Goal: Complete application form

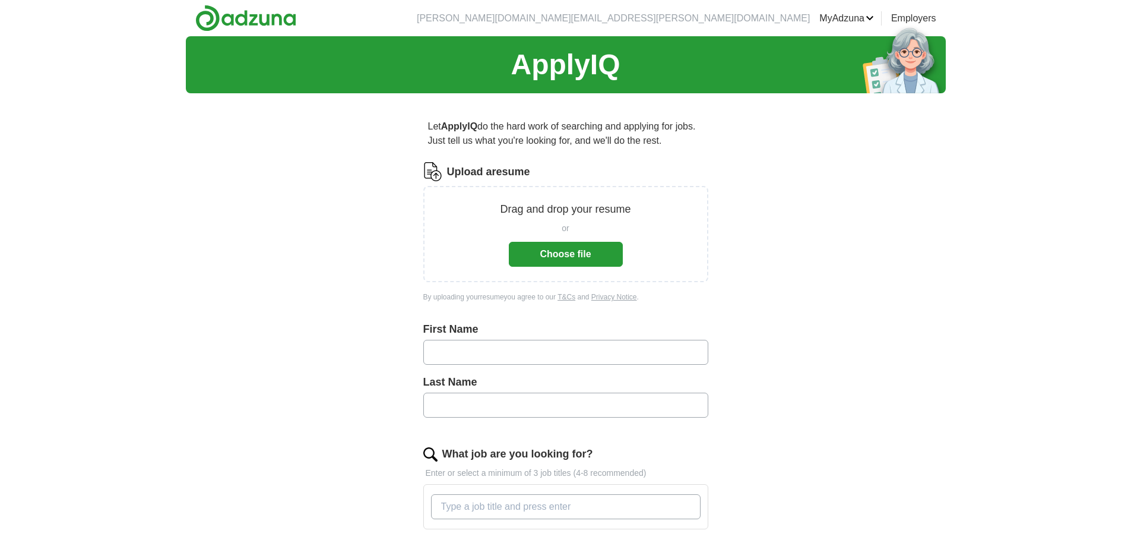
click at [581, 254] on button "Choose file" at bounding box center [566, 254] width 114 height 25
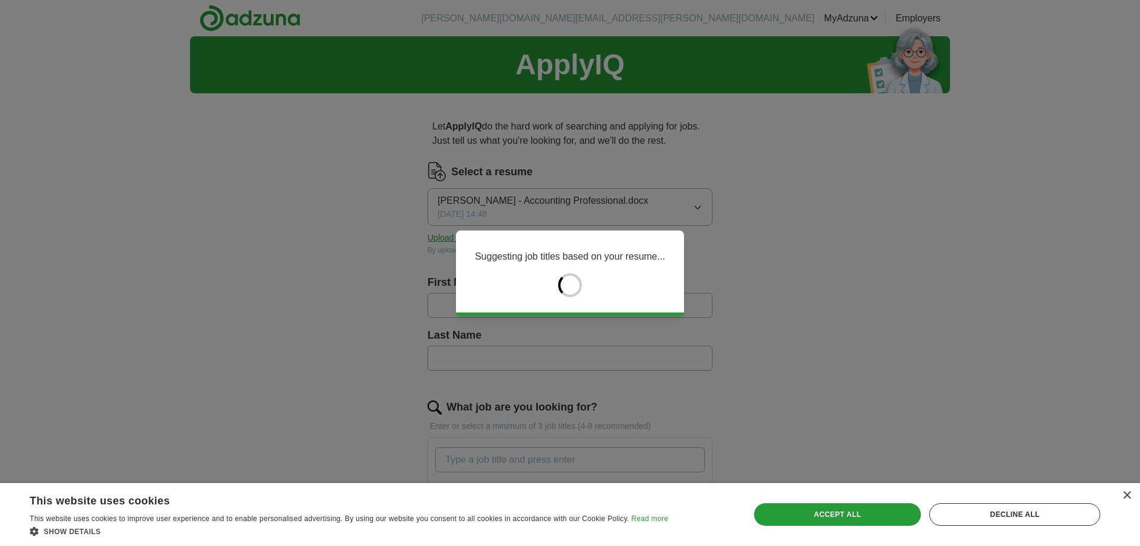
type input "*****"
type input "*******"
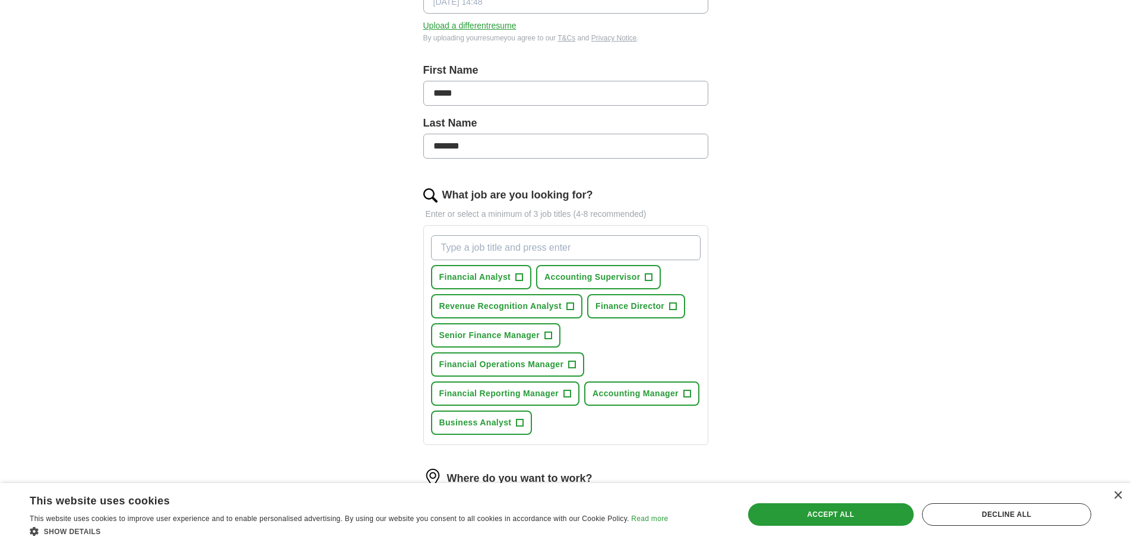
scroll to position [238, 0]
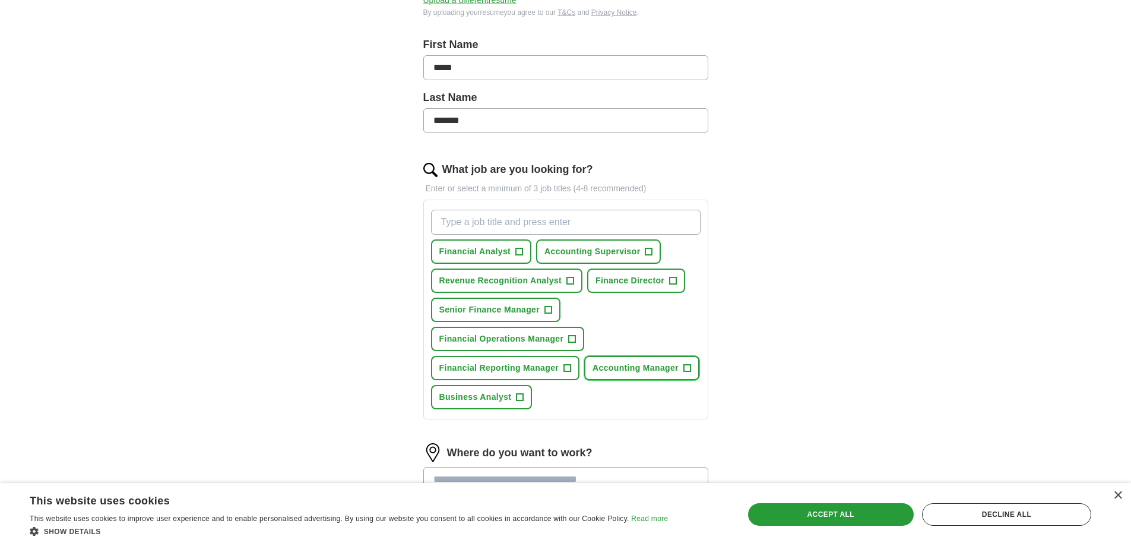
click at [689, 369] on span "+" at bounding box center [686, 368] width 7 height 10
click at [522, 394] on span "+" at bounding box center [520, 397] width 7 height 10
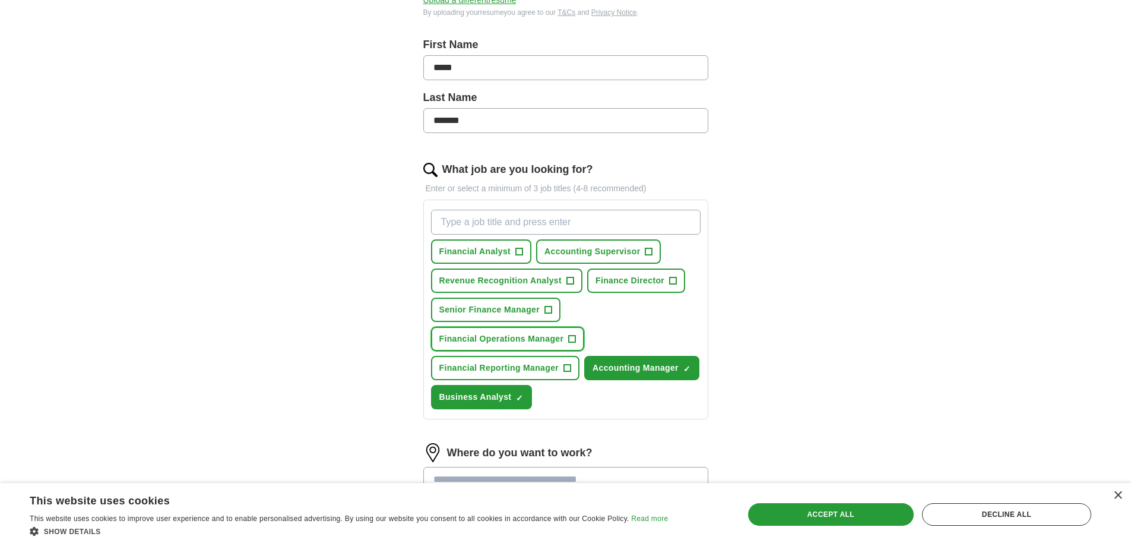
click at [574, 337] on span "+" at bounding box center [572, 339] width 7 height 10
click at [571, 365] on span "+" at bounding box center [567, 368] width 8 height 8
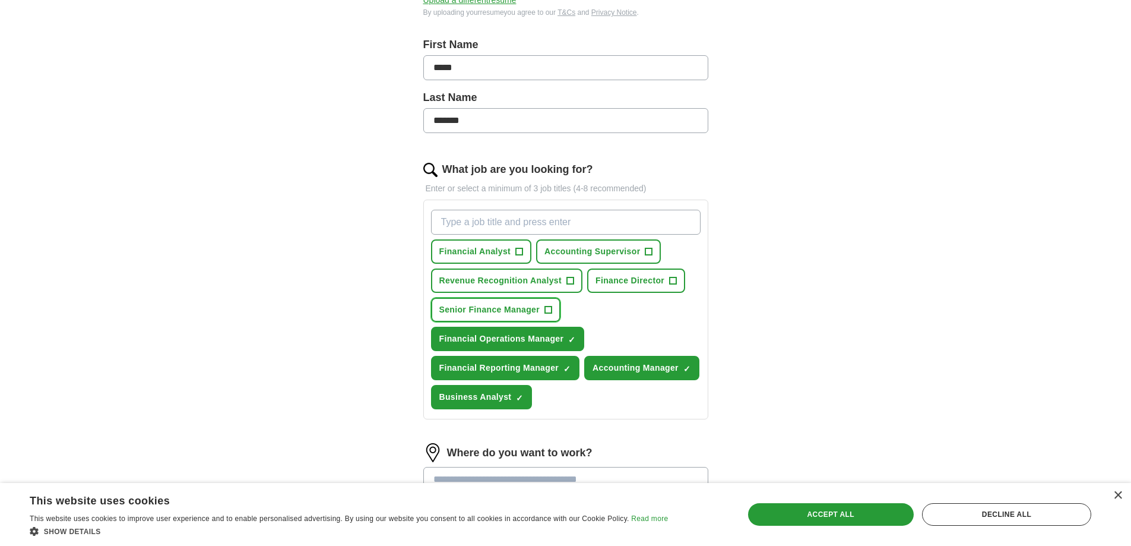
click at [548, 306] on span "+" at bounding box center [548, 310] width 7 height 10
click at [565, 280] on button "Revenue Recognition Analyst +" at bounding box center [507, 280] width 152 height 24
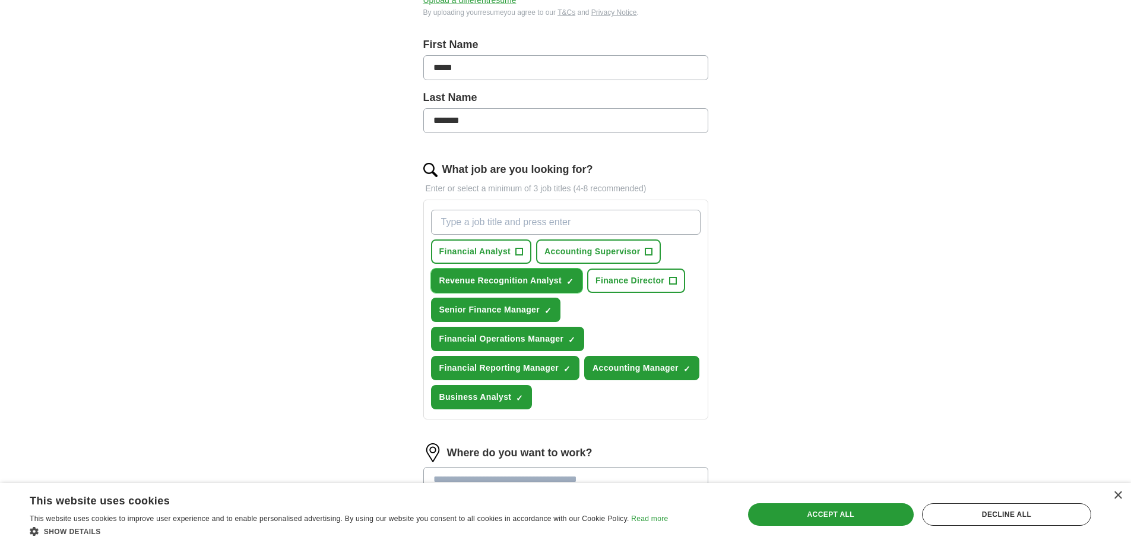
scroll to position [297, 0]
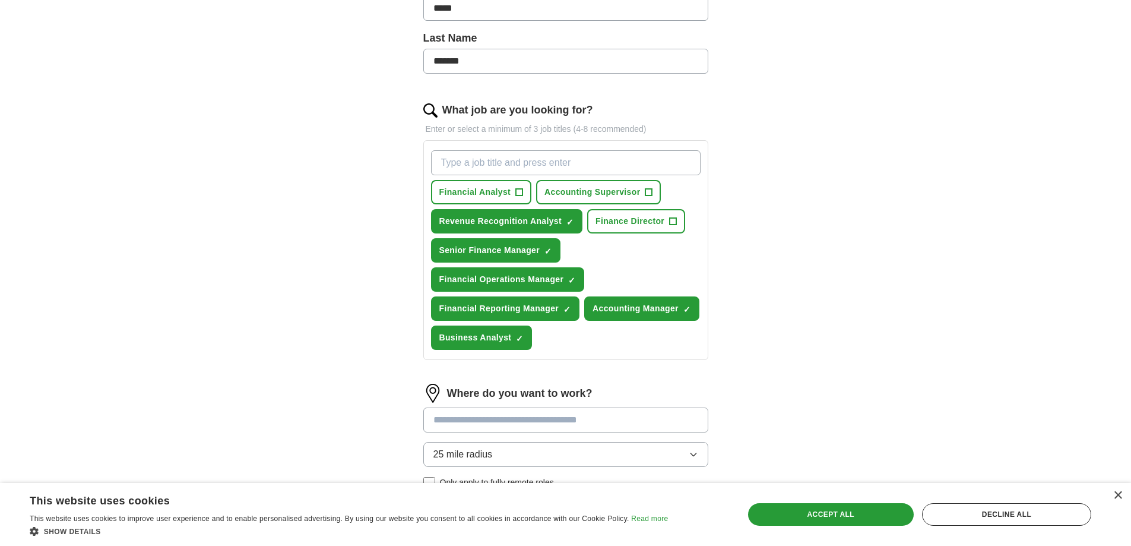
click at [498, 160] on input "What job are you looking for?" at bounding box center [566, 162] width 270 height 25
type input "Contoller"
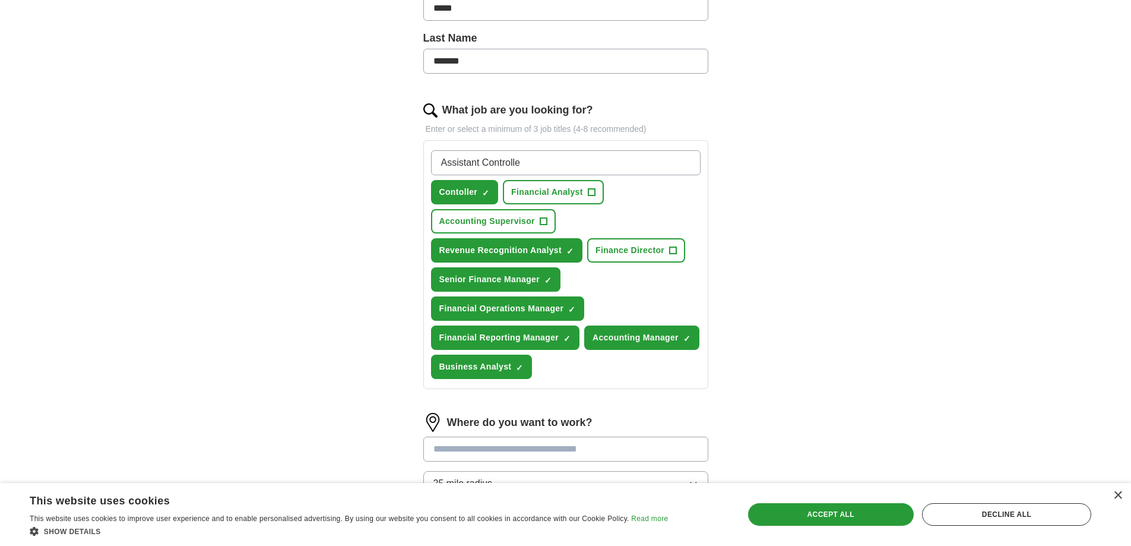
type input "Assistant Controller"
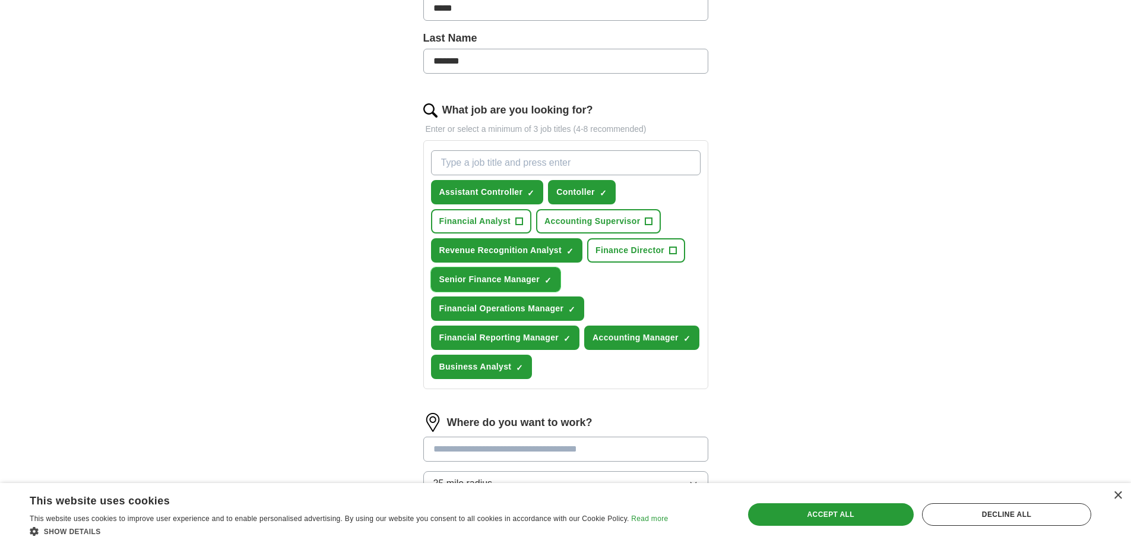
click at [0, 0] on span "×" at bounding box center [0, 0] width 0 height 0
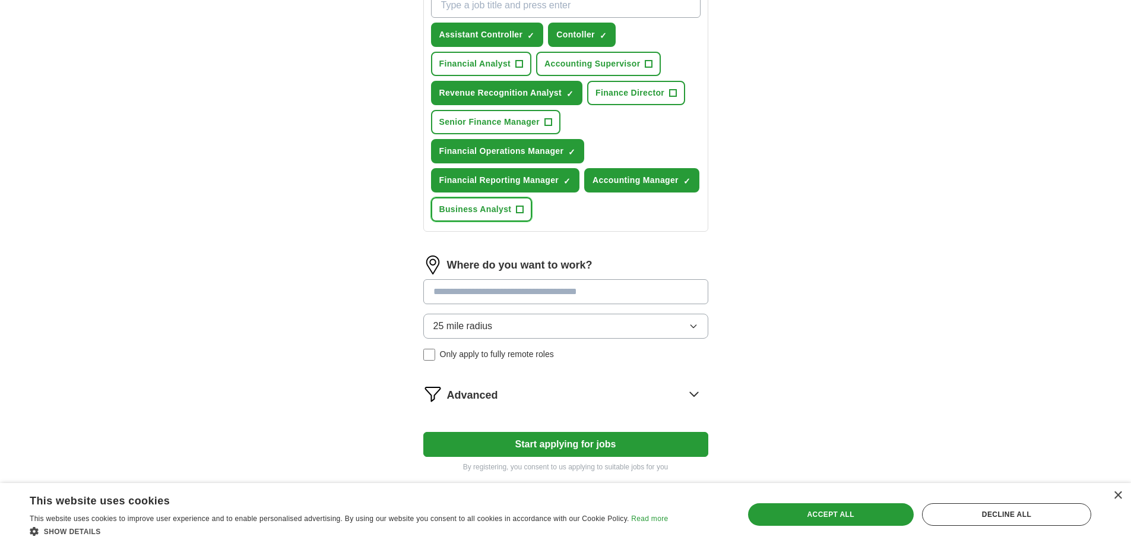
scroll to position [517, 0]
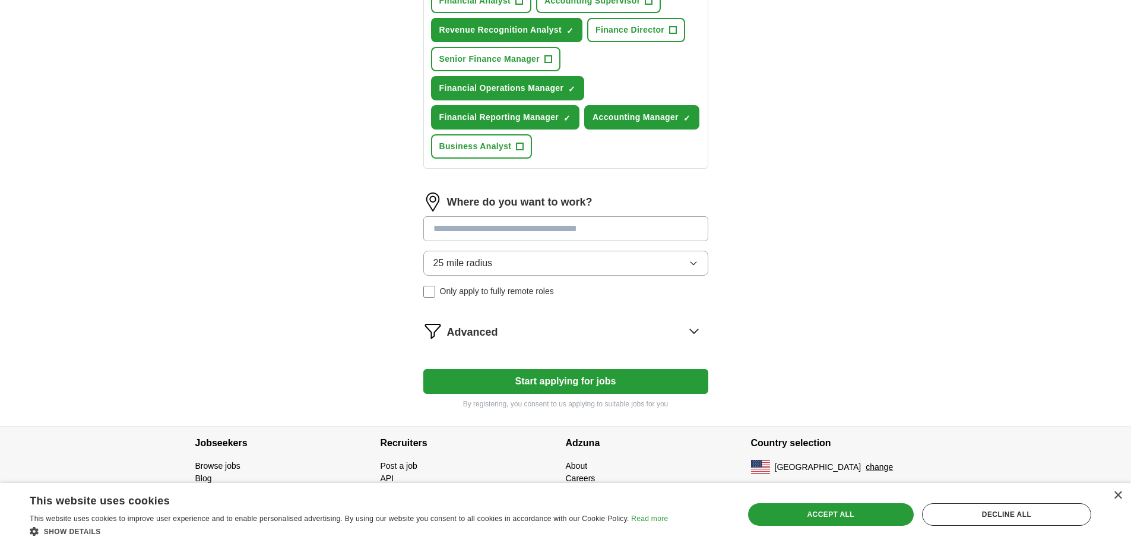
click at [577, 224] on input at bounding box center [565, 228] width 285 height 25
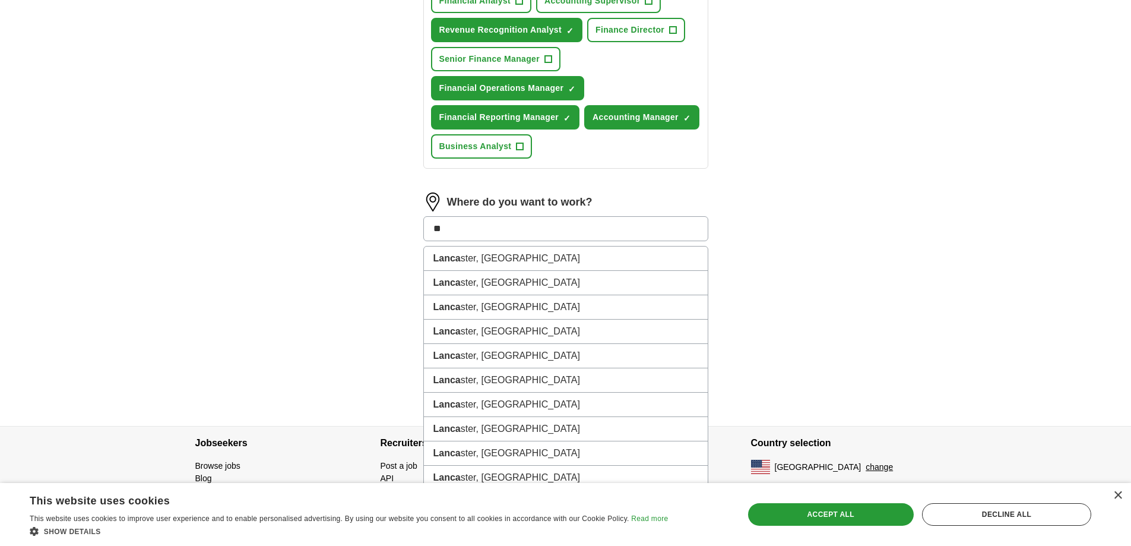
type input "*"
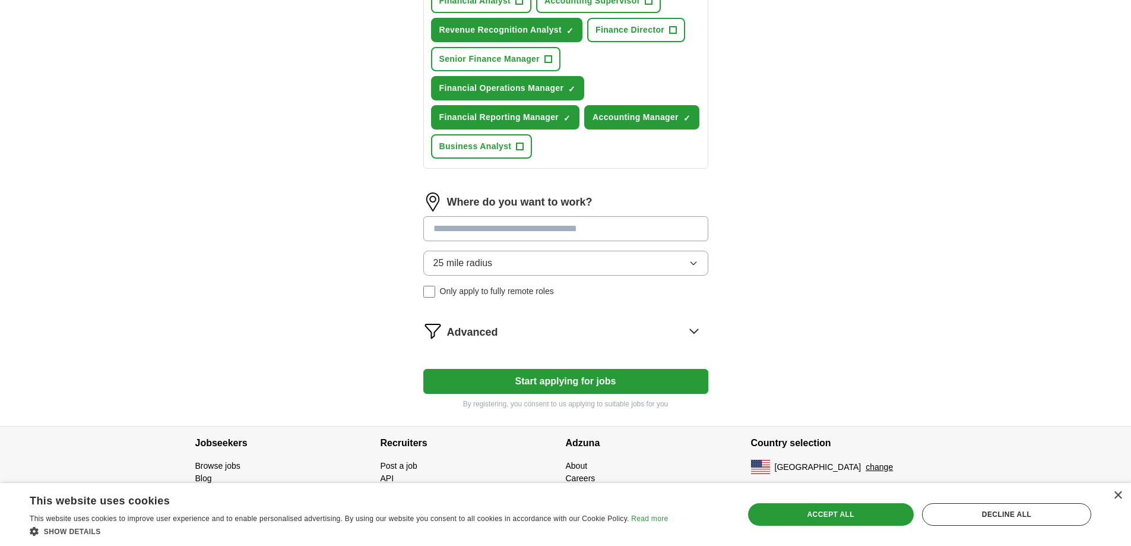
click at [424, 292] on div "25 mile radius Only apply to fully remote roles" at bounding box center [565, 274] width 285 height 47
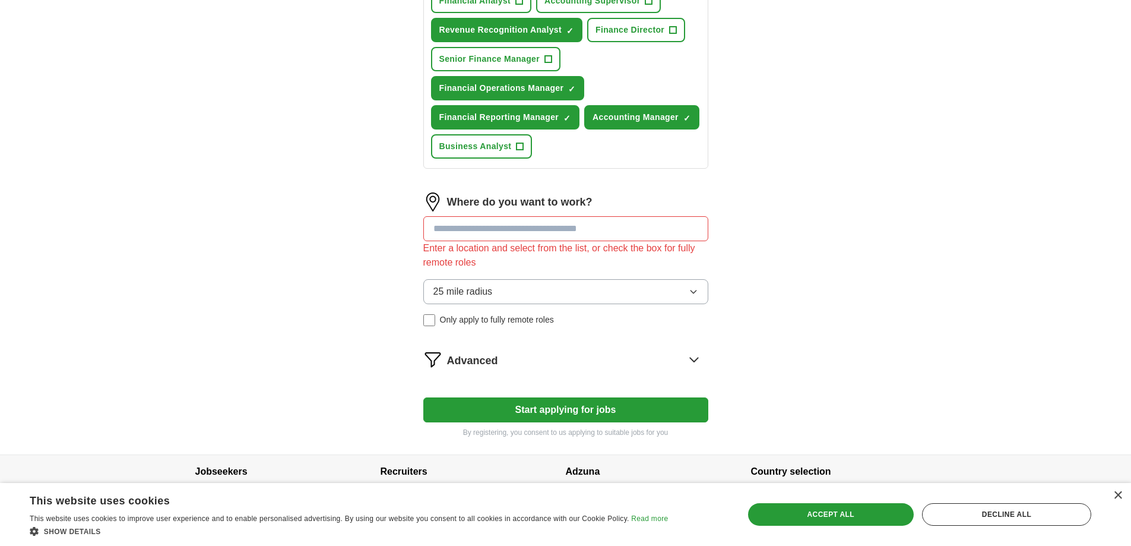
click at [653, 233] on input at bounding box center [565, 228] width 285 height 25
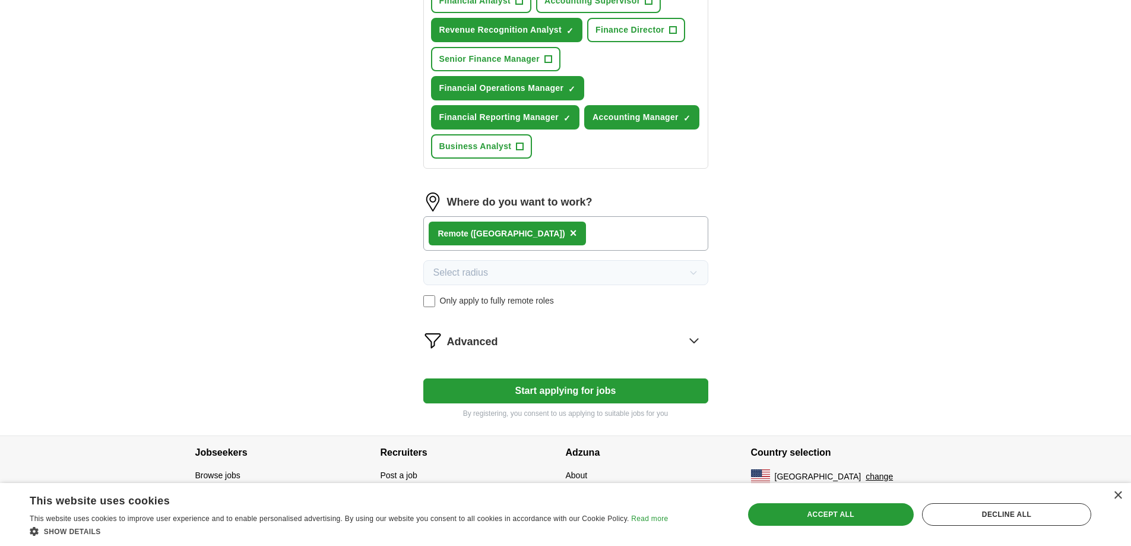
click at [694, 342] on icon at bounding box center [694, 340] width 8 height 4
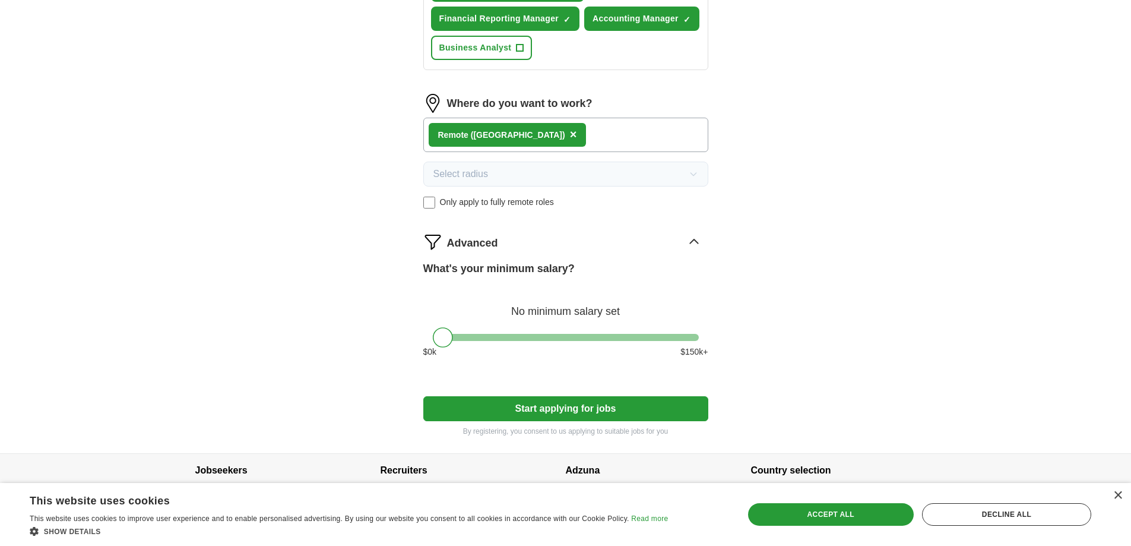
scroll to position [643, 0]
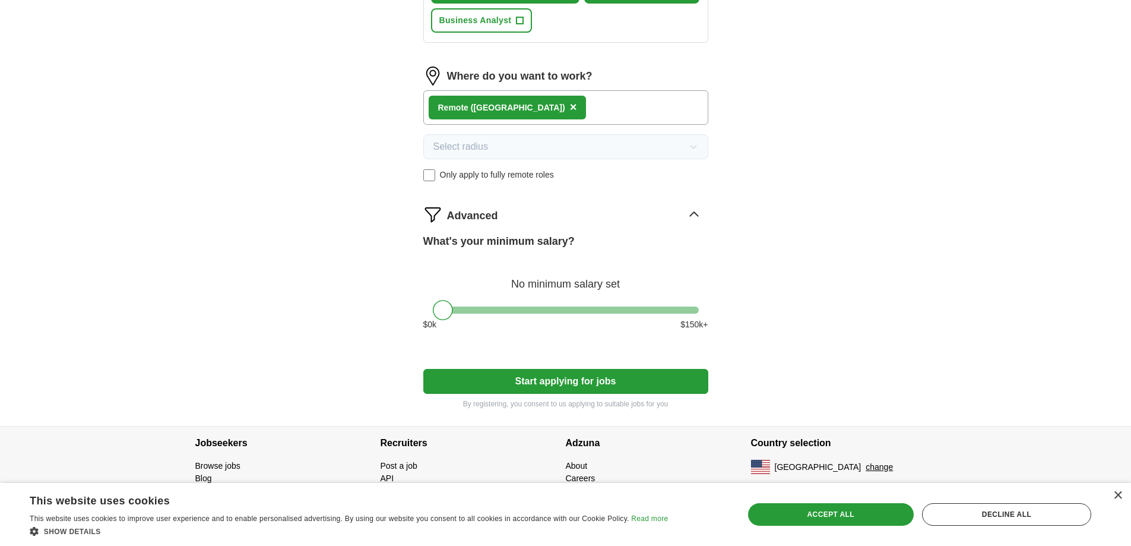
click at [544, 383] on button "Start applying for jobs" at bounding box center [565, 381] width 285 height 25
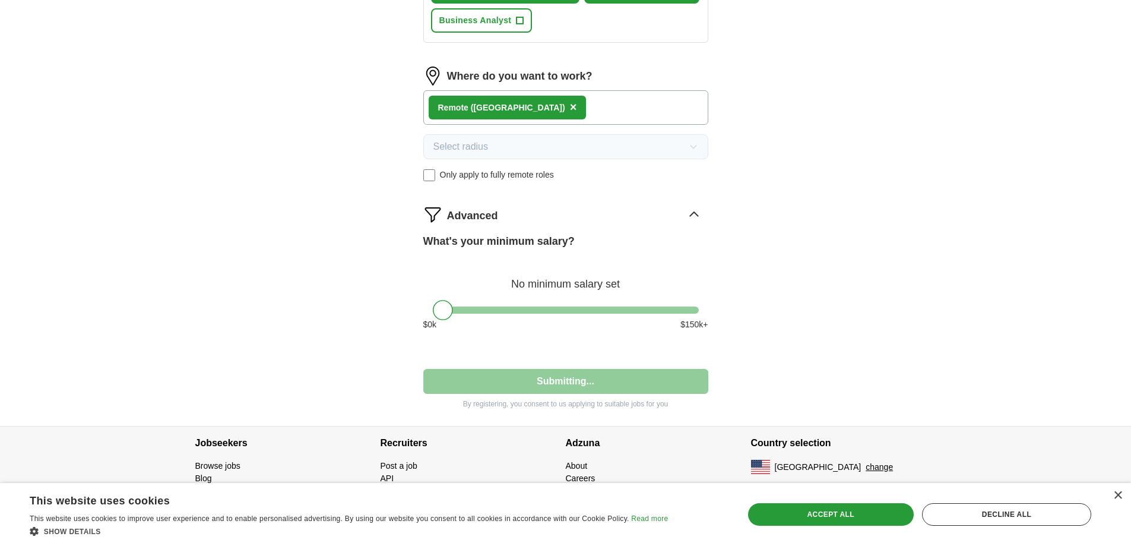
select select "**"
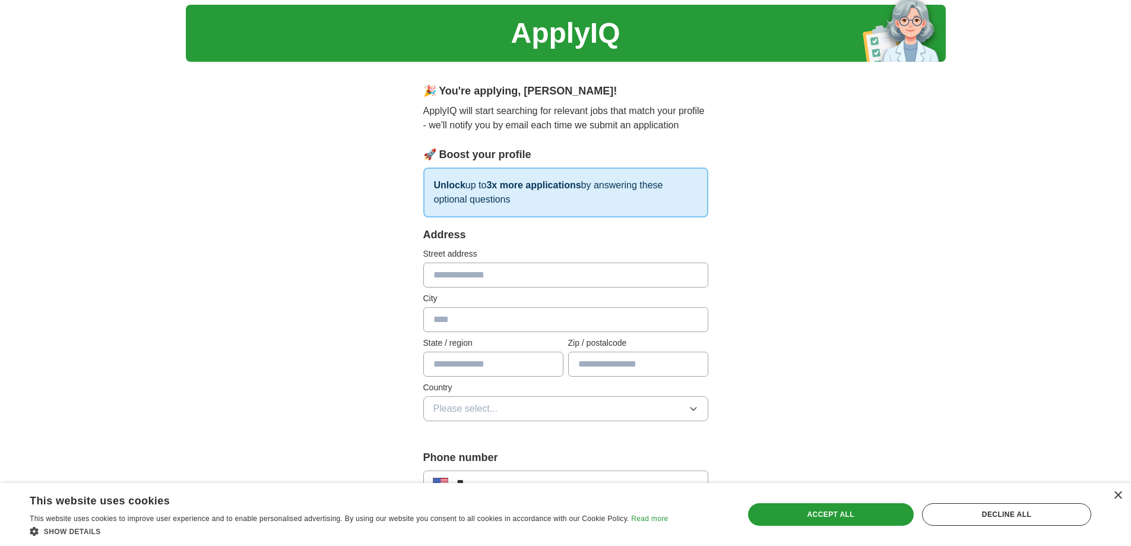
scroll to position [0, 0]
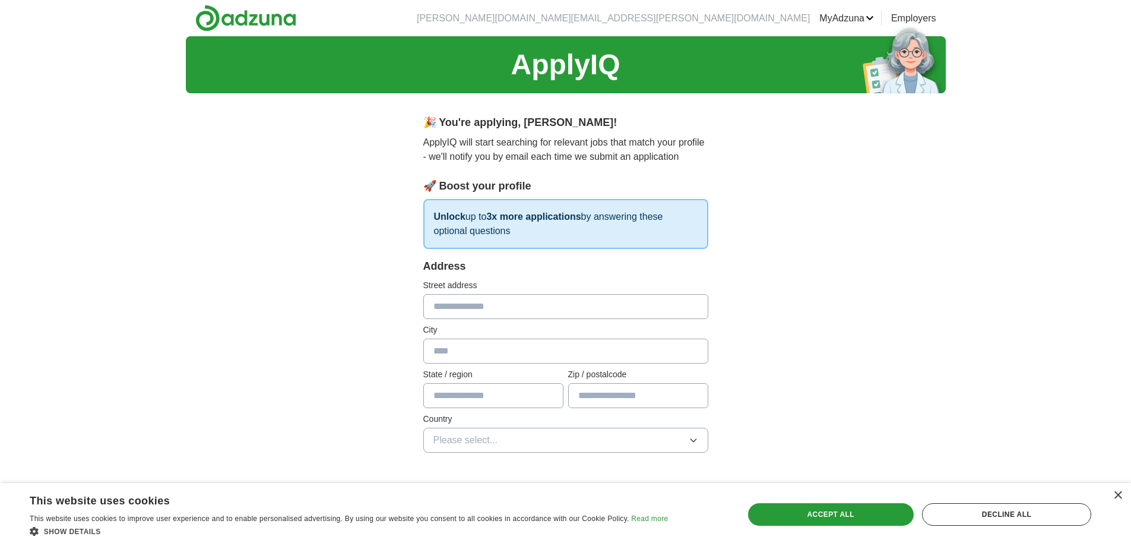
click at [585, 312] on input "text" at bounding box center [565, 306] width 285 height 25
type input "**********"
type input "*********"
type input "**"
type input "*****"
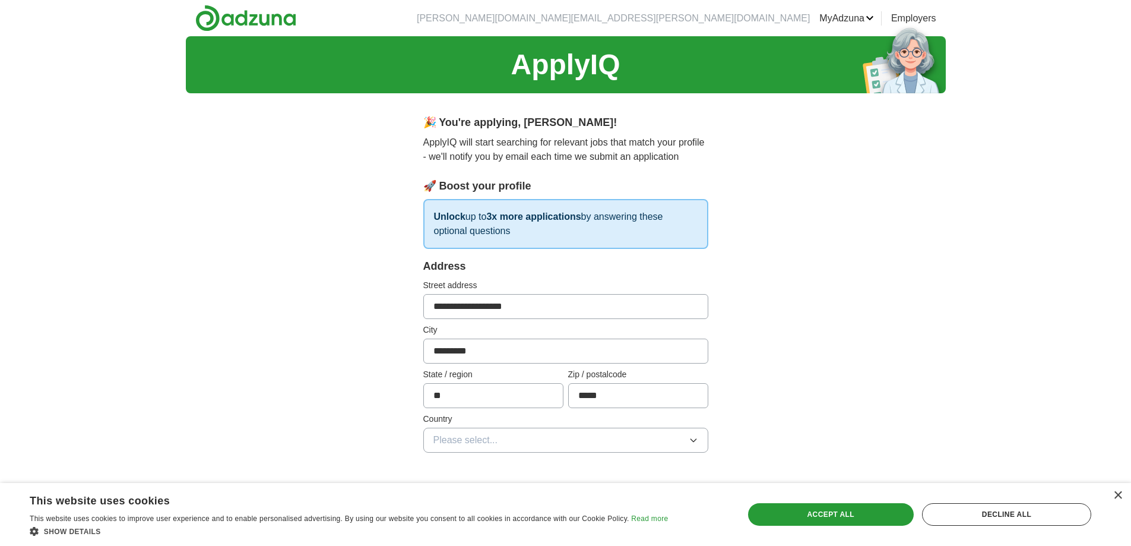
click at [696, 443] on icon "button" at bounding box center [694, 440] width 10 height 10
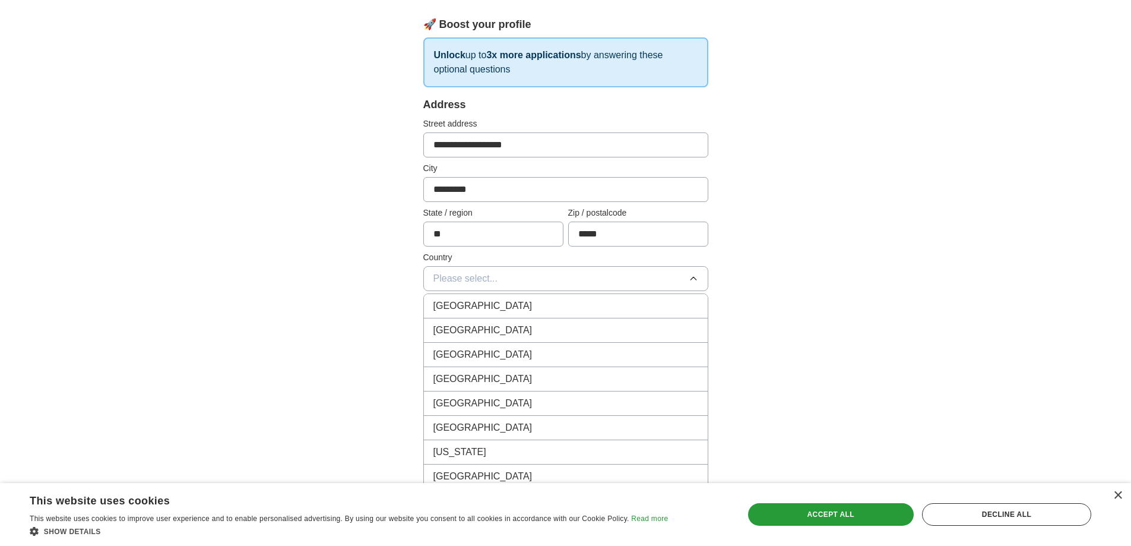
scroll to position [178, 0]
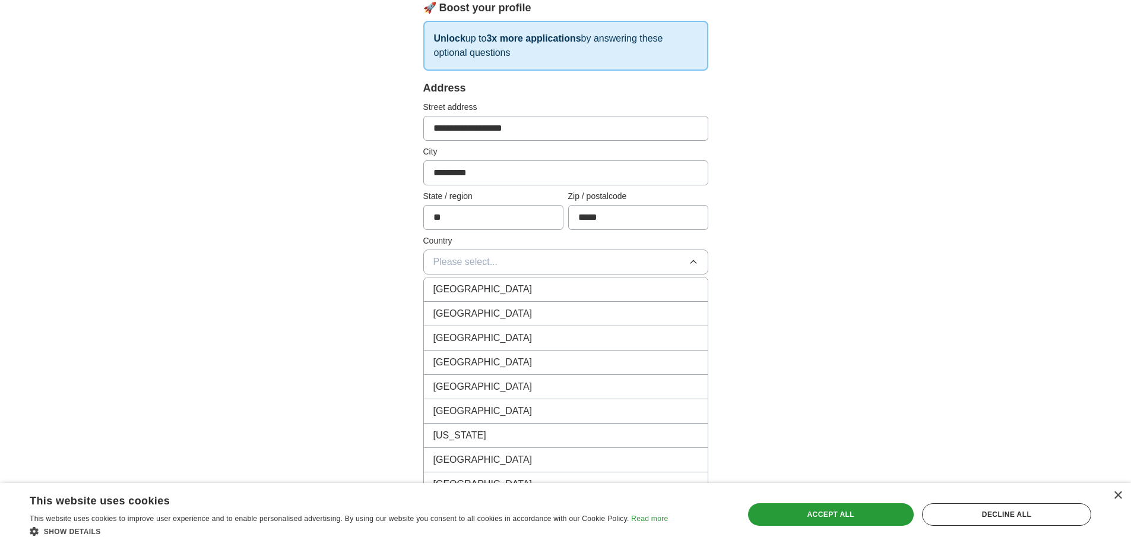
click at [641, 318] on div "[GEOGRAPHIC_DATA]" at bounding box center [565, 313] width 265 height 14
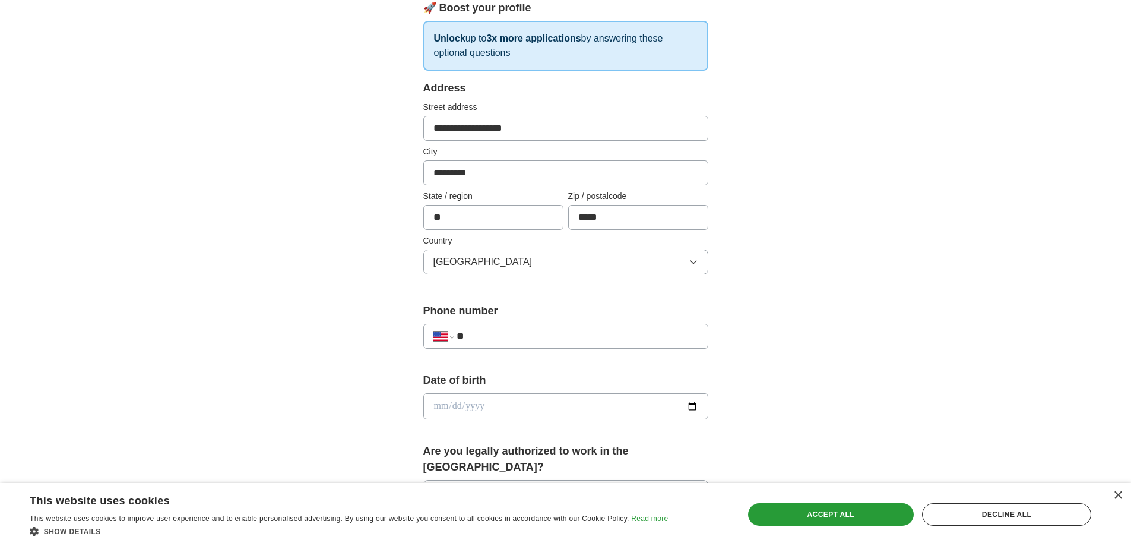
click at [678, 331] on input "**" at bounding box center [577, 336] width 241 height 14
type input "**********"
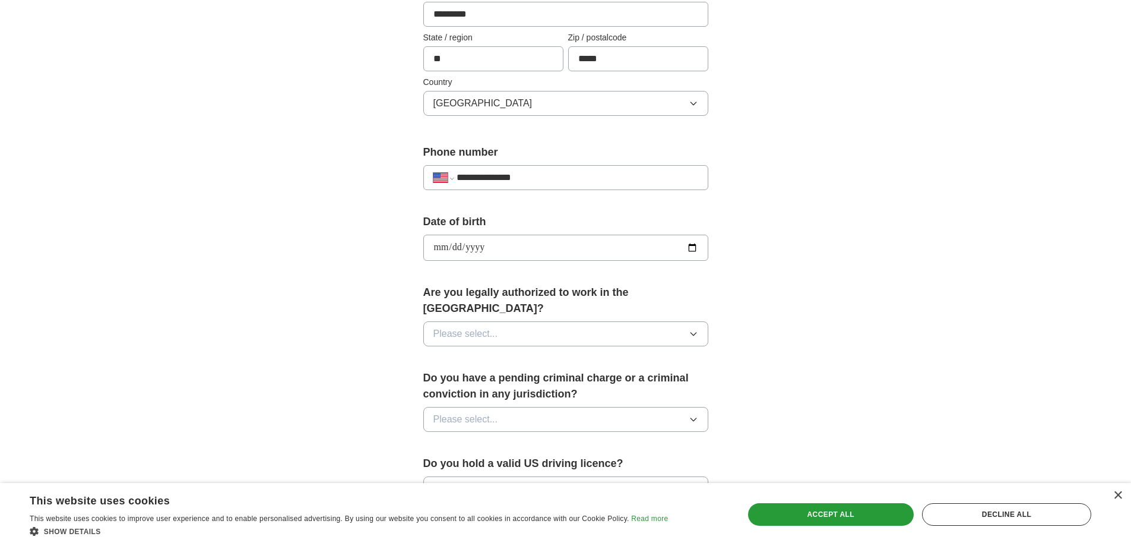
scroll to position [416, 0]
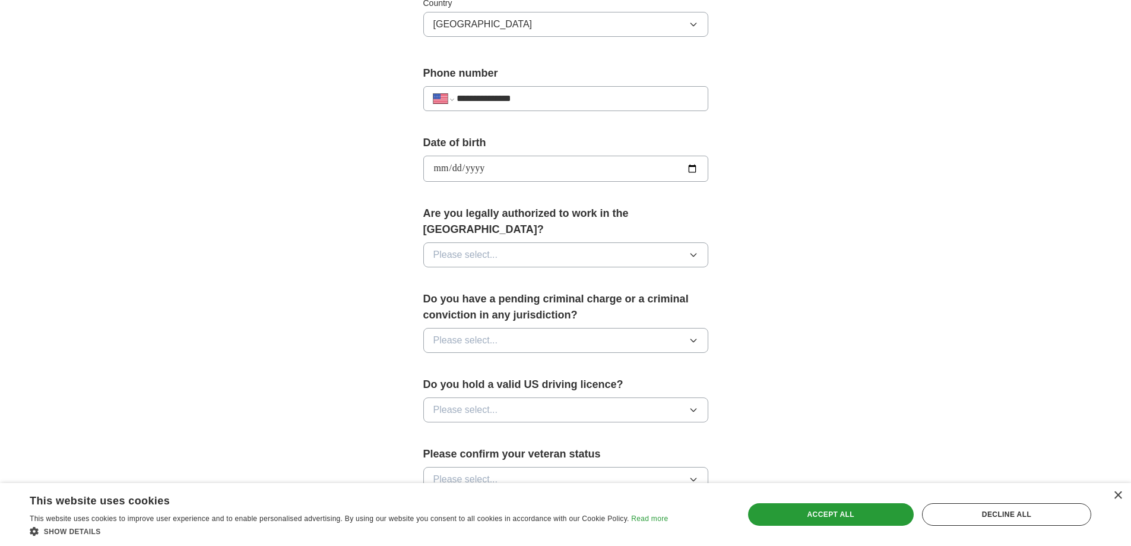
click at [701, 242] on button "Please select..." at bounding box center [565, 254] width 285 height 25
click at [503, 275] on div "Yes" at bounding box center [565, 282] width 265 height 14
click at [654, 328] on button "Please select..." at bounding box center [565, 340] width 285 height 25
click at [478, 385] on div "No" at bounding box center [565, 392] width 265 height 14
click at [534, 397] on button "Please select..." at bounding box center [565, 409] width 285 height 25
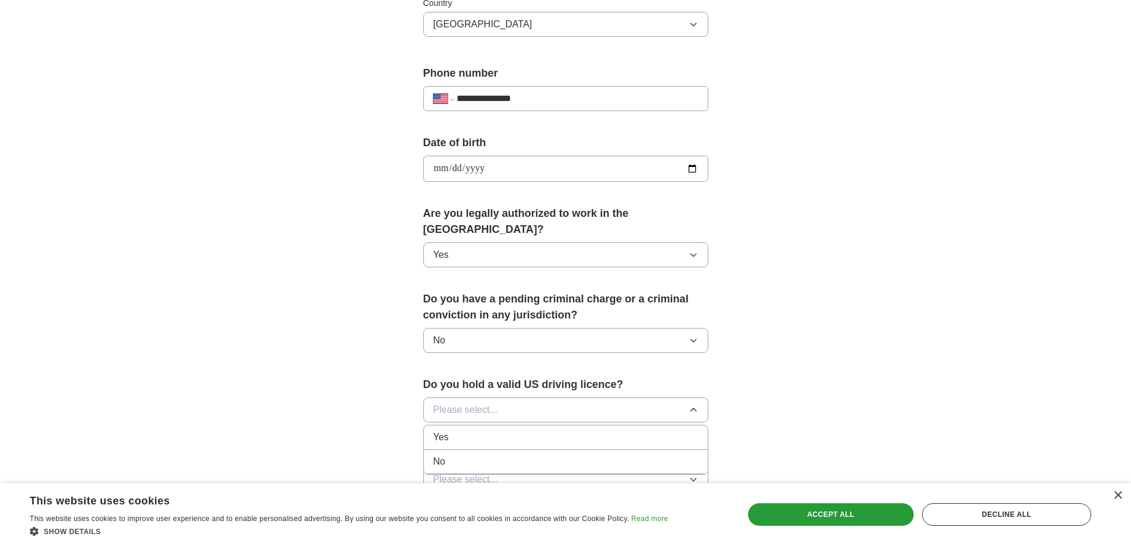
click at [464, 430] on div "Yes" at bounding box center [565, 437] width 265 height 14
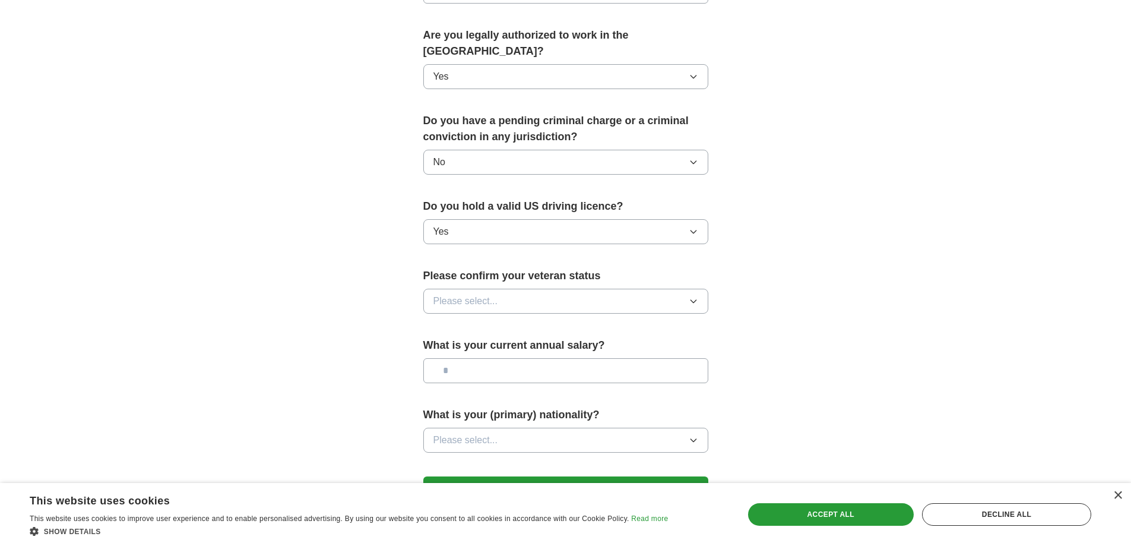
click at [666, 289] on button "Please select..." at bounding box center [565, 301] width 285 height 25
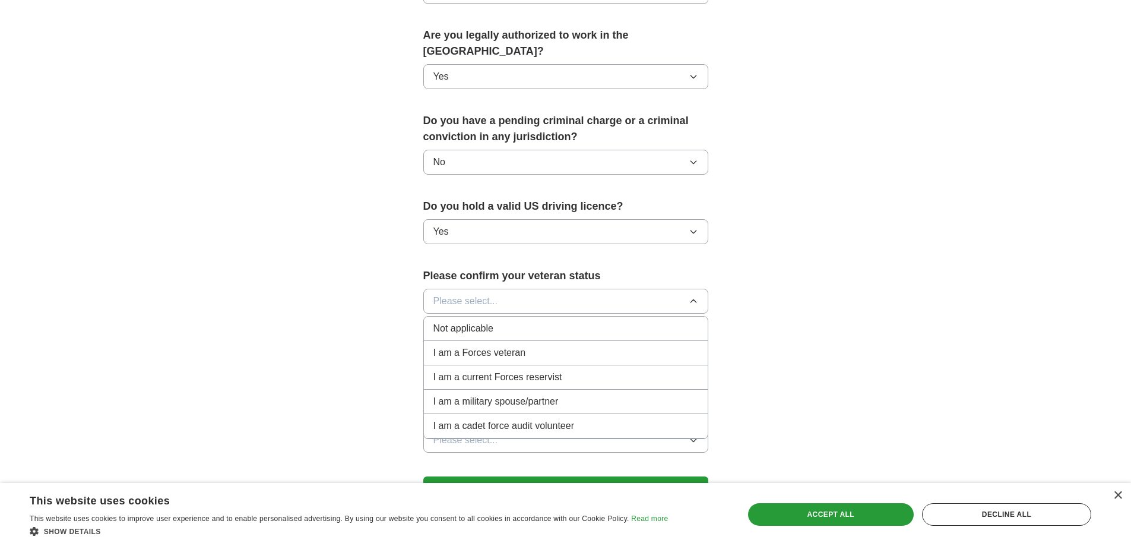
click at [503, 321] on div "Not applicable" at bounding box center [565, 328] width 265 height 14
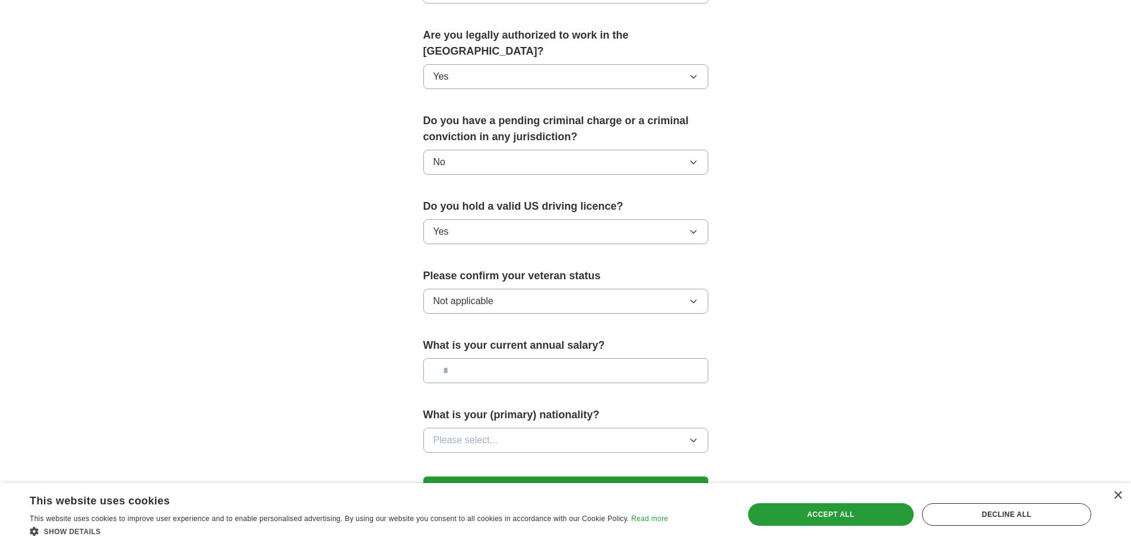
click at [596, 358] on input "text" at bounding box center [565, 370] width 285 height 25
click at [686, 428] on button "Please select..." at bounding box center [565, 440] width 285 height 25
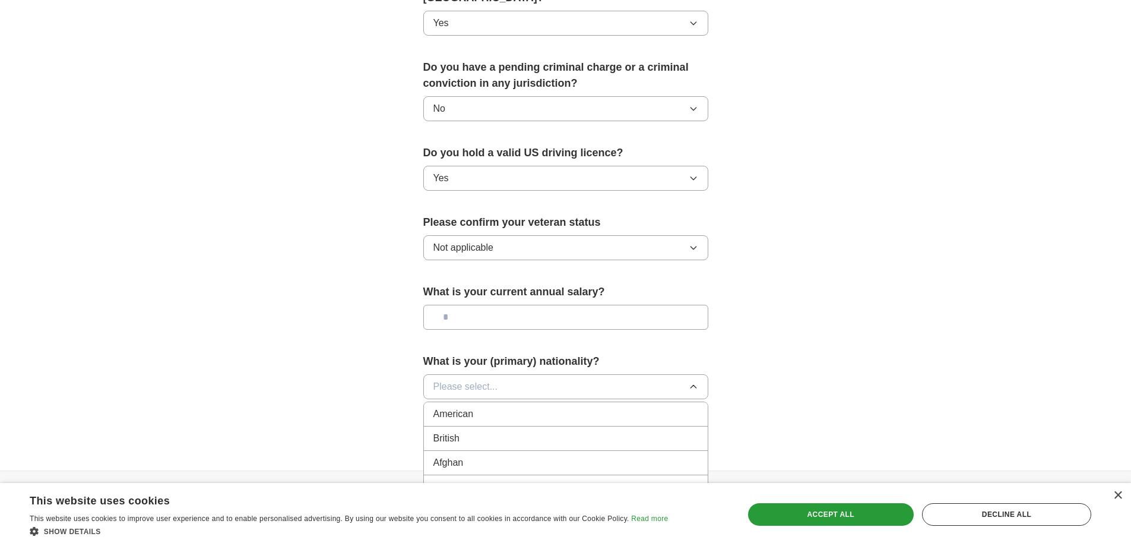
scroll to position [724, 0]
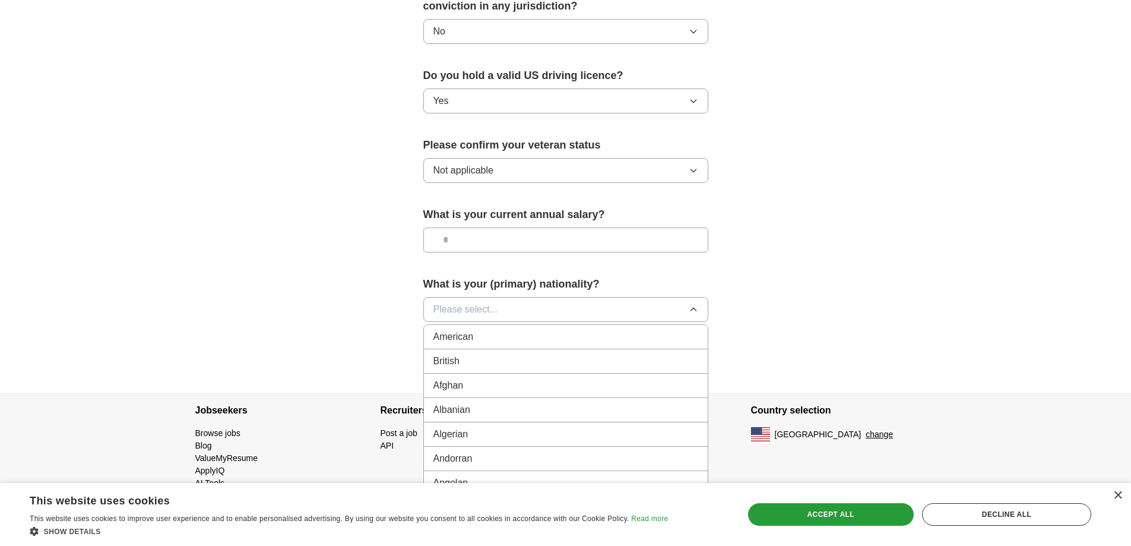
click at [581, 330] on div "American" at bounding box center [565, 337] width 265 height 14
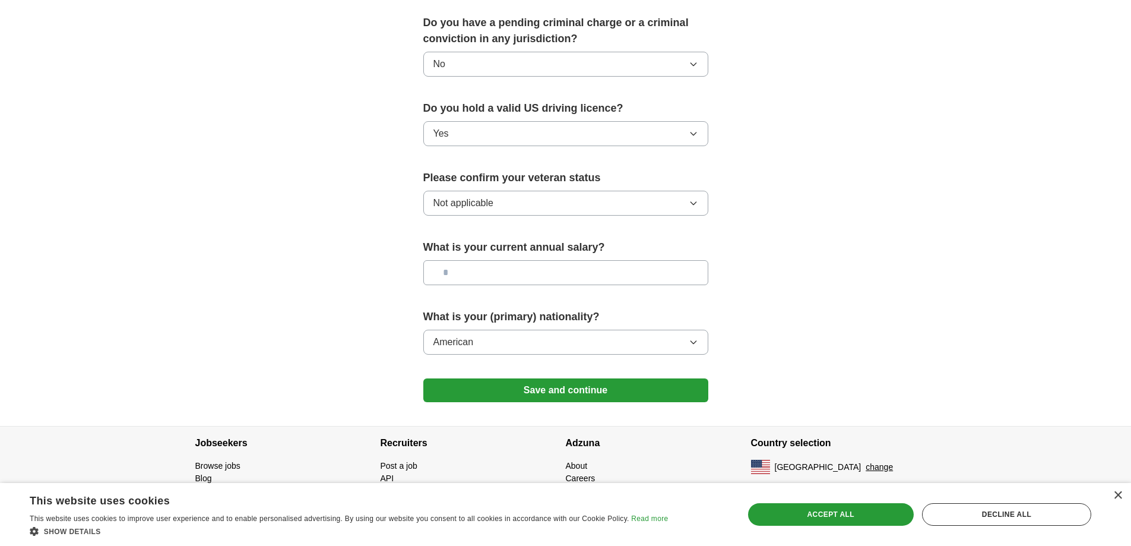
scroll to position [676, 0]
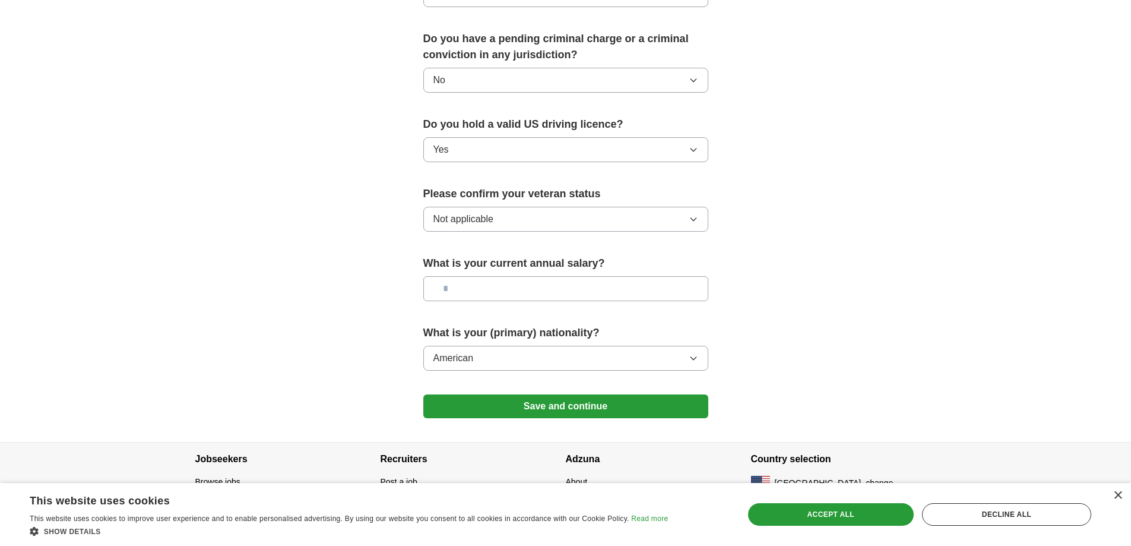
click at [576, 394] on button "Save and continue" at bounding box center [565, 406] width 285 height 24
